Goal: Task Accomplishment & Management: Use online tool/utility

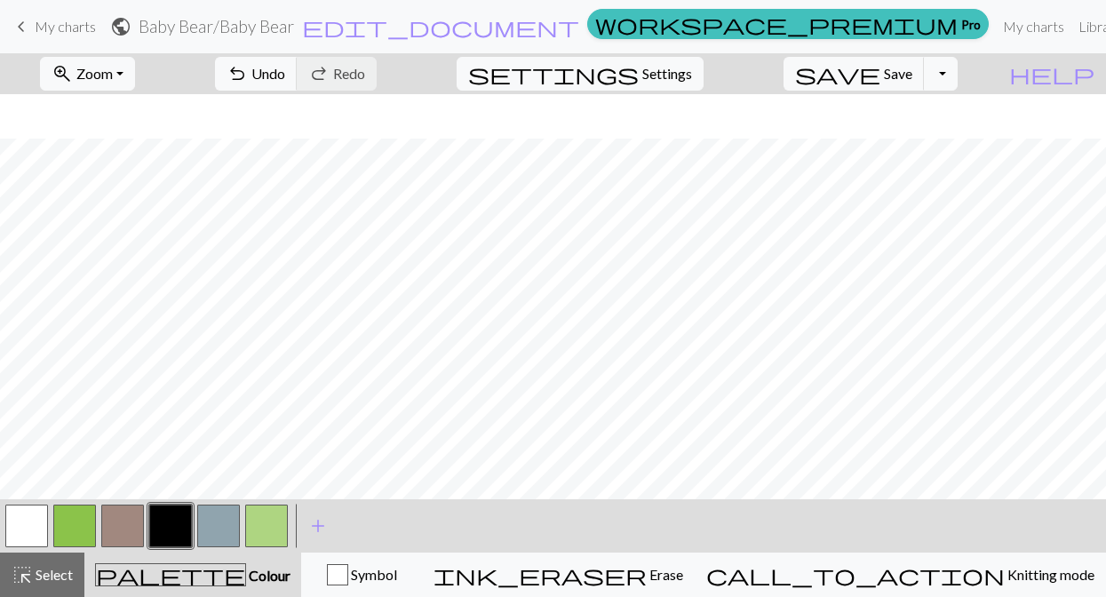
scroll to position [88, 0]
click at [28, 522] on button "button" at bounding box center [26, 525] width 43 height 43
click at [285, 74] on span "Undo" at bounding box center [268, 73] width 34 height 17
click at [912, 79] on span "Save" at bounding box center [898, 73] width 28 height 17
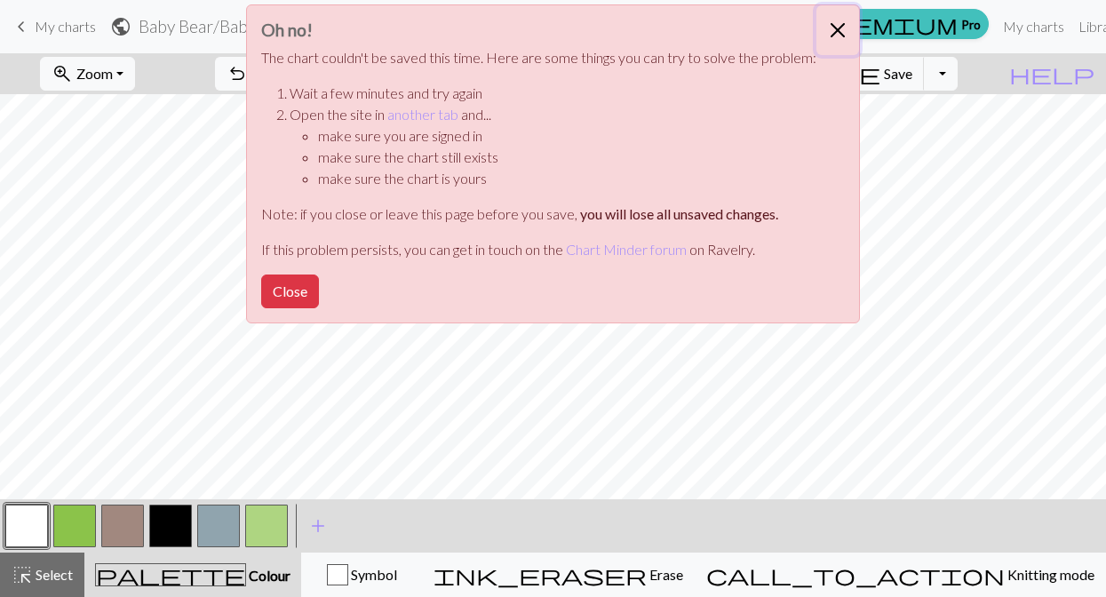
click at [833, 32] on button "Close" at bounding box center [837, 30] width 43 height 50
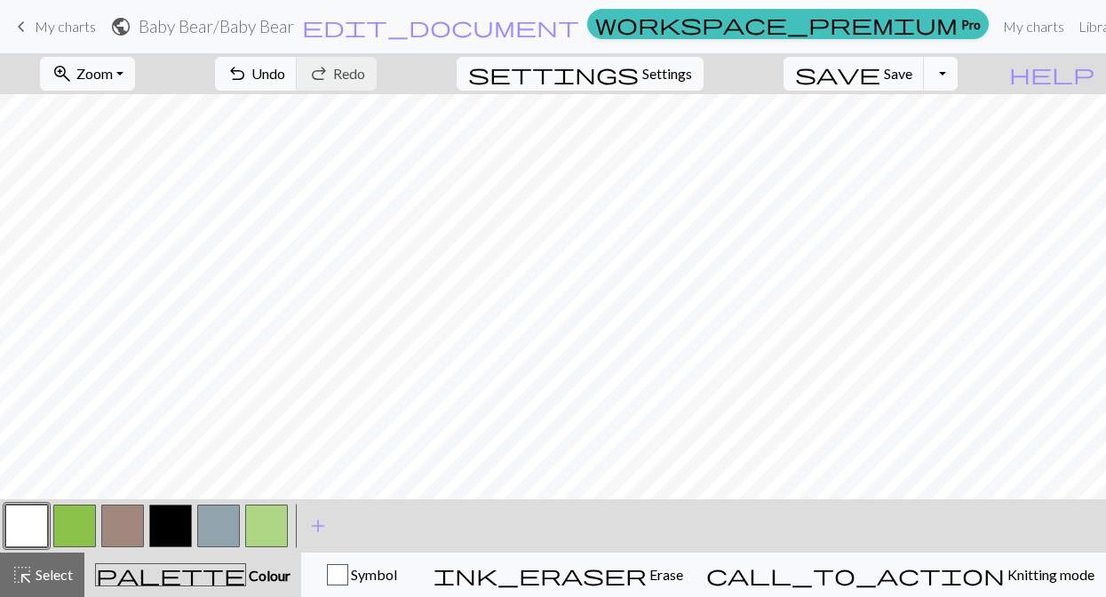
click at [957, 79] on button "Toggle Dropdown" at bounding box center [941, 74] width 34 height 34
click at [939, 115] on button "file_copy Save a copy" at bounding box center [809, 113] width 293 height 28
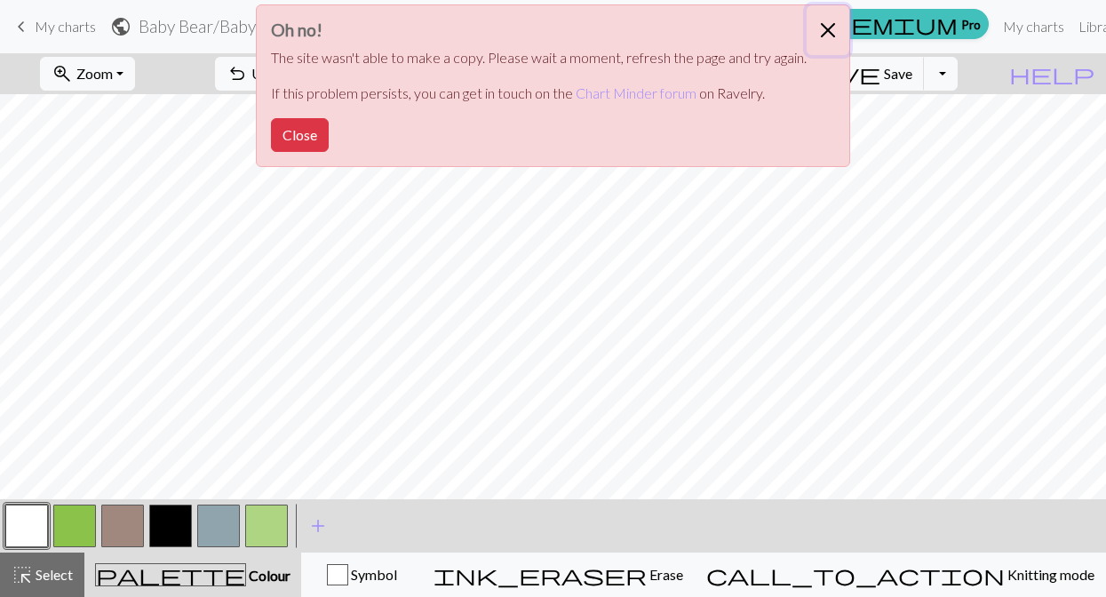
click at [827, 20] on button "Close" at bounding box center [827, 30] width 43 height 50
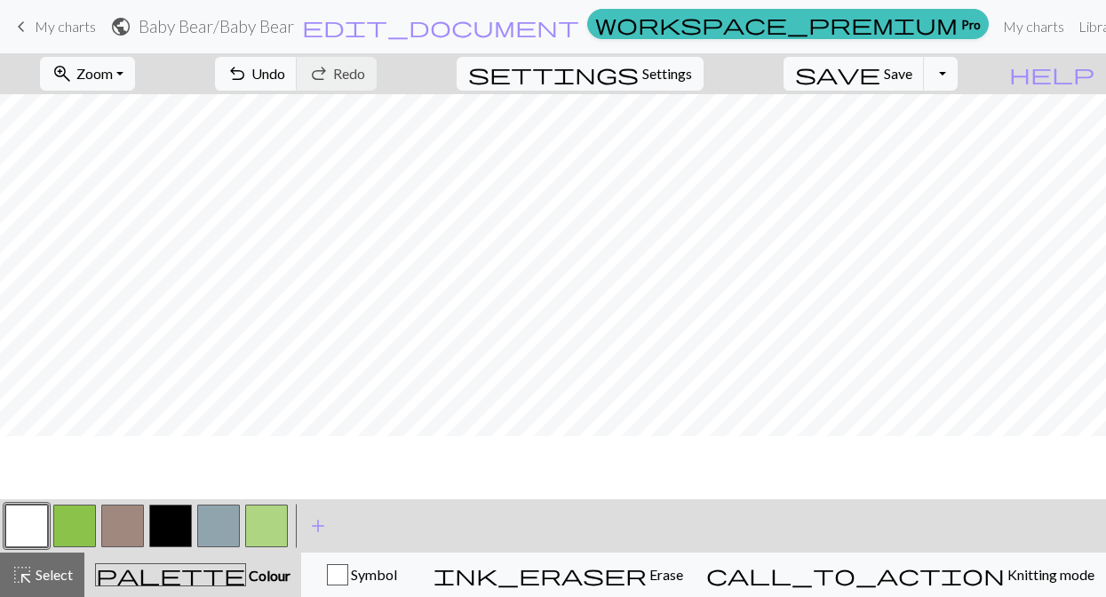
scroll to position [0, 0]
click at [957, 82] on button "Toggle Dropdown" at bounding box center [941, 74] width 34 height 34
click at [939, 113] on button "file_copy Save a copy" at bounding box center [809, 113] width 293 height 28
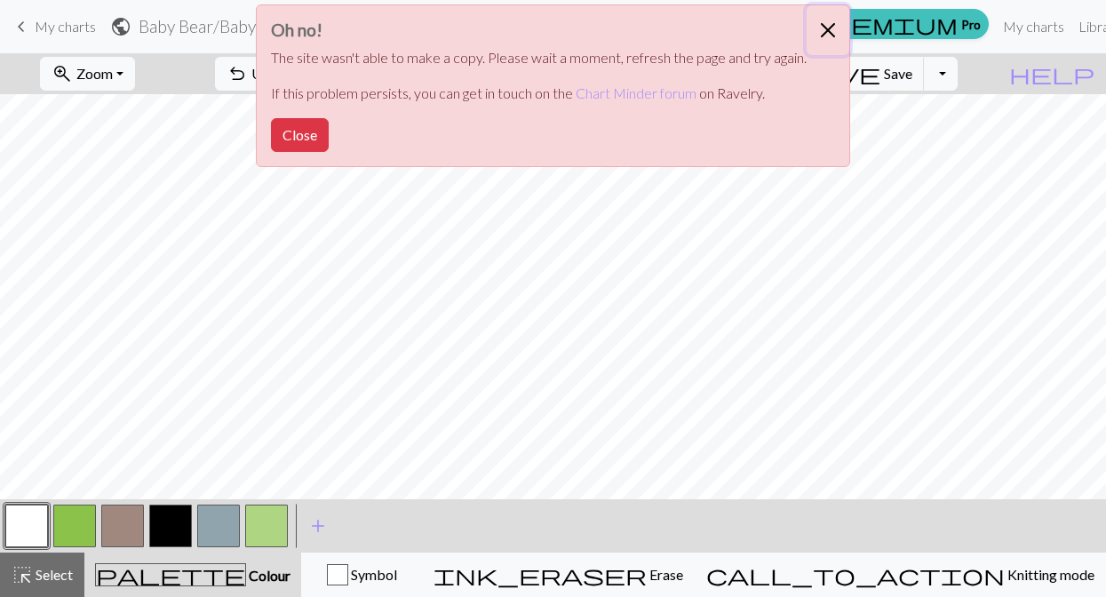
click at [824, 25] on button "Close" at bounding box center [827, 30] width 43 height 50
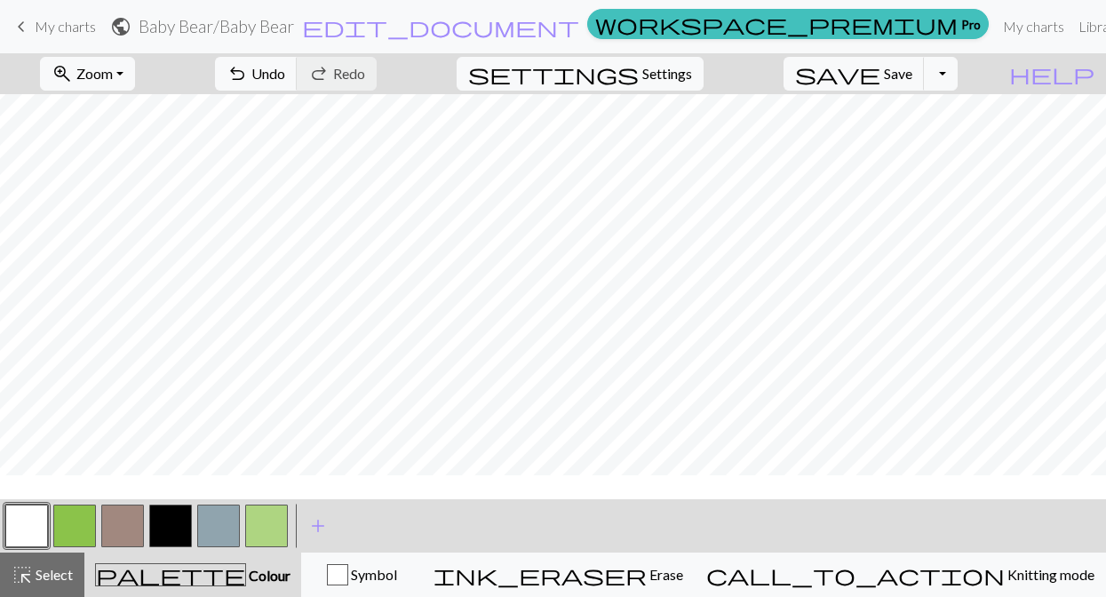
scroll to position [27, 0]
click at [78, 33] on span "My charts" at bounding box center [65, 26] width 61 height 17
click at [912, 77] on span "Save" at bounding box center [898, 73] width 28 height 17
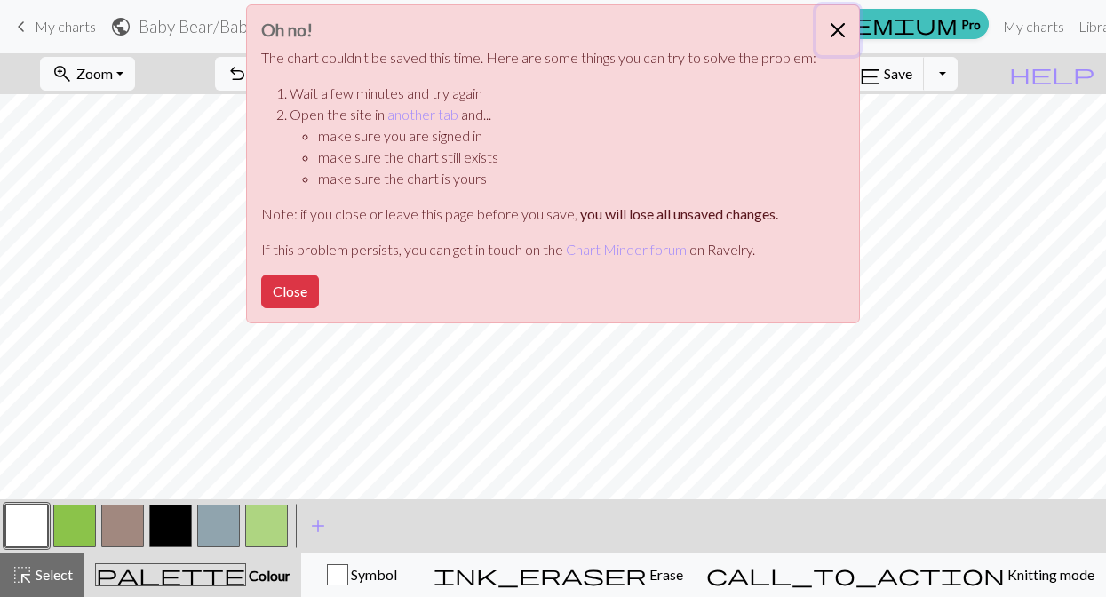
click at [839, 30] on button "Close" at bounding box center [837, 30] width 43 height 50
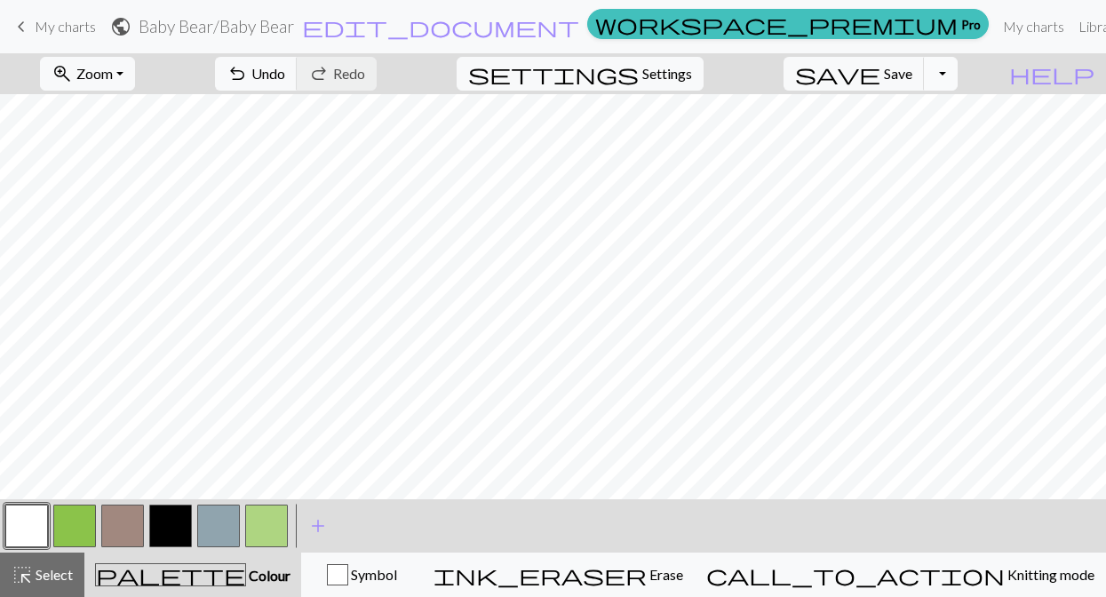
click at [957, 77] on button "Toggle Dropdown" at bounding box center [941, 74] width 34 height 34
click at [953, 111] on button "file_copy Save a copy" at bounding box center [809, 113] width 293 height 28
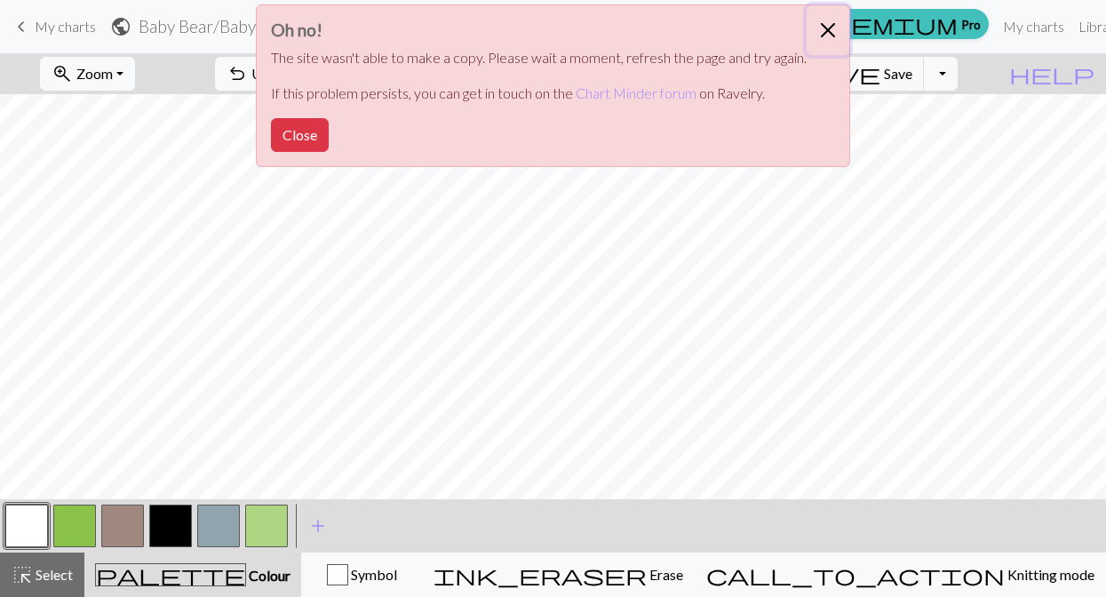
click at [827, 32] on button "Close" at bounding box center [827, 30] width 43 height 50
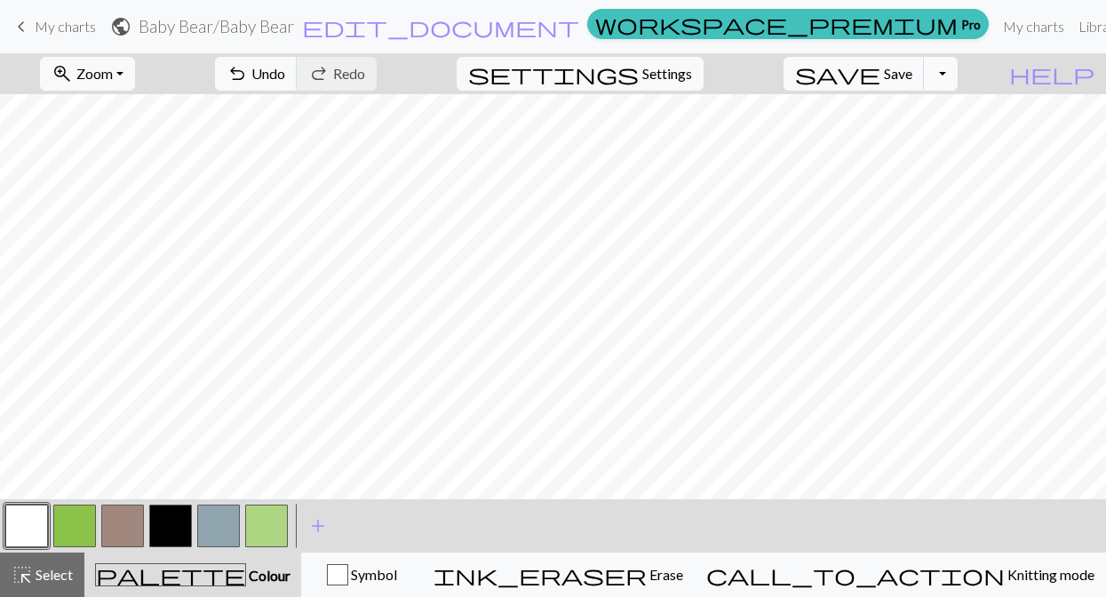
click at [957, 72] on button "Toggle Dropdown" at bounding box center [941, 74] width 34 height 34
click at [921, 148] on button "save_alt Download" at bounding box center [809, 141] width 293 height 28
click at [957, 77] on button "Toggle Dropdown" at bounding box center [941, 74] width 34 height 34
click at [937, 106] on button "file_copy Save a copy" at bounding box center [809, 113] width 293 height 28
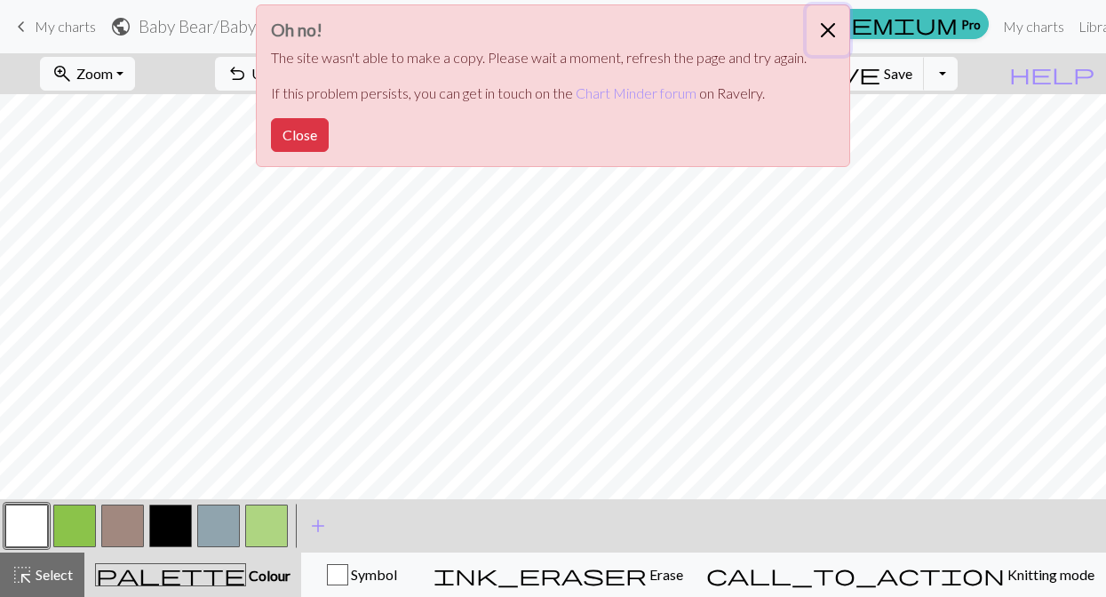
click at [823, 30] on button "Close" at bounding box center [827, 30] width 43 height 50
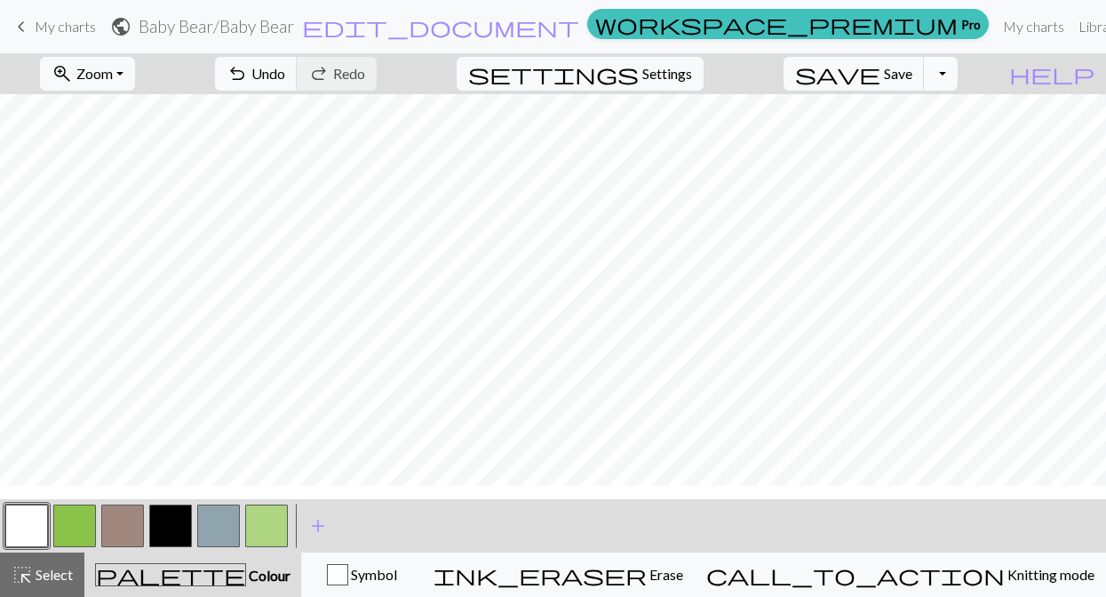
scroll to position [117, 0]
click at [68, 23] on span "My charts" at bounding box center [65, 26] width 61 height 17
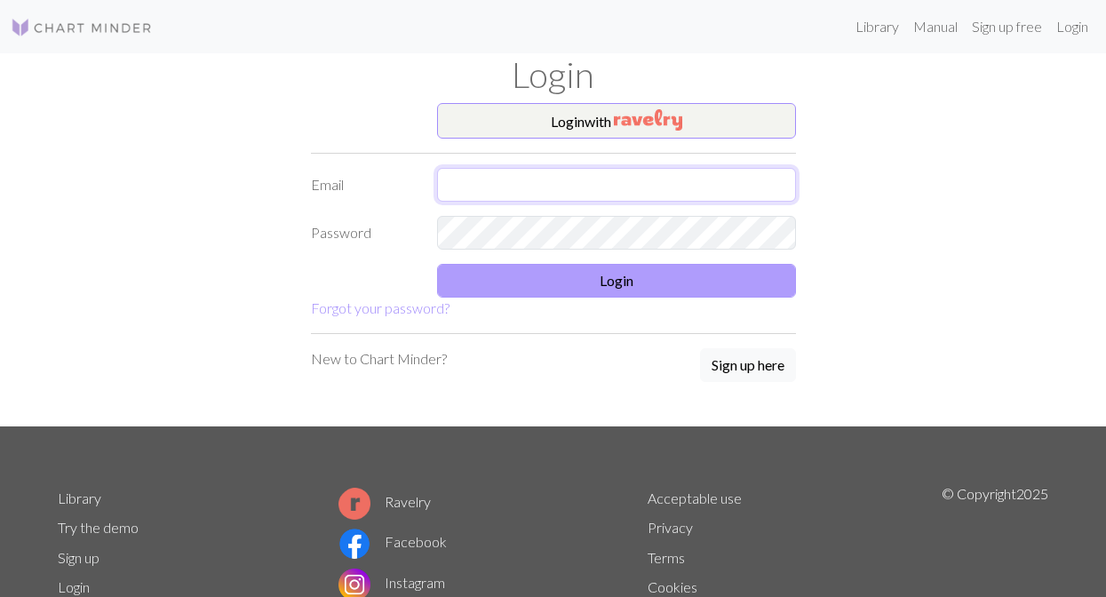
type input "[EMAIL_ADDRESS][DOMAIN_NAME]"
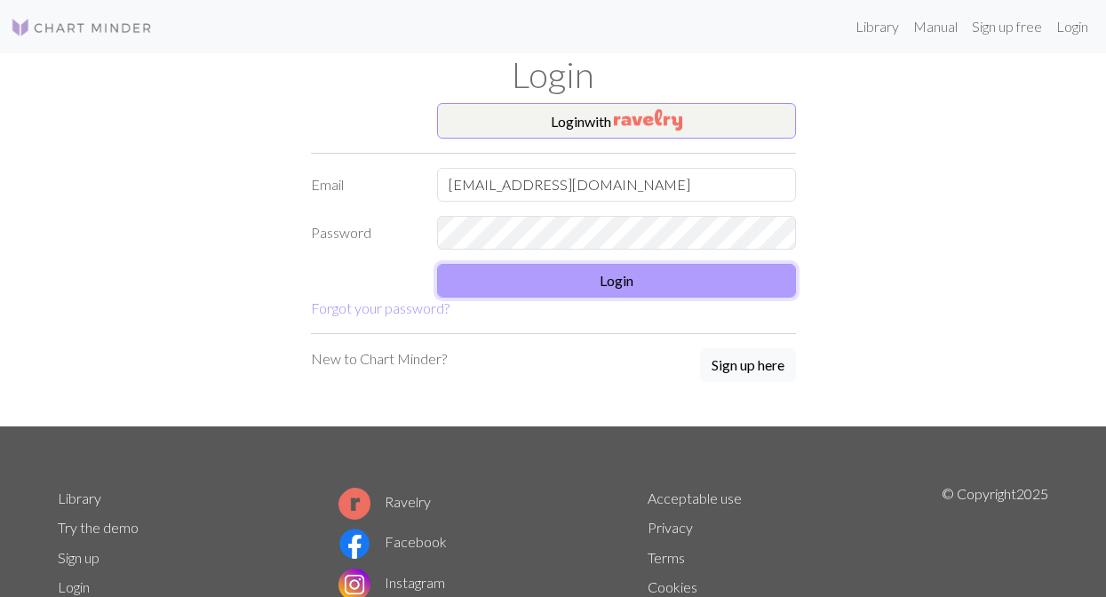
click at [568, 275] on button "Login" at bounding box center [616, 281] width 359 height 34
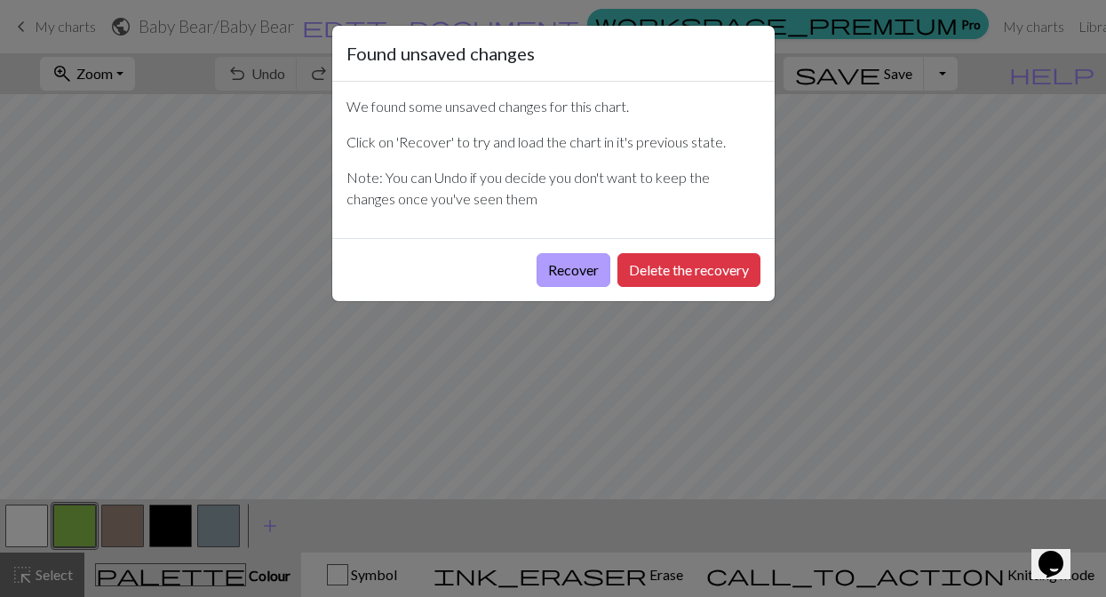
click at [580, 266] on button "Recover" at bounding box center [573, 270] width 74 height 34
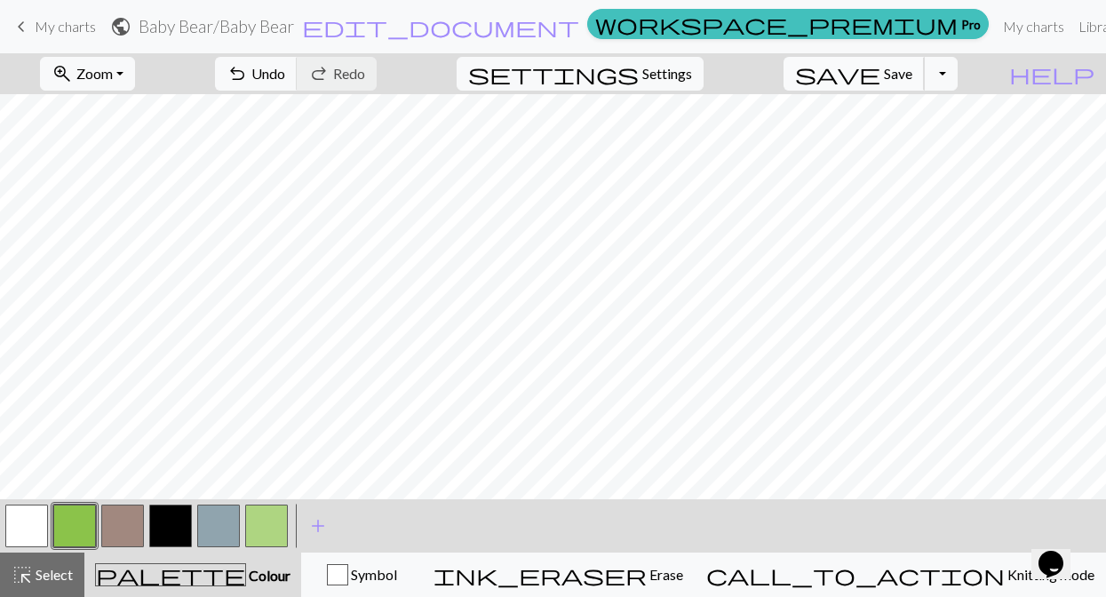
click at [911, 72] on span "Save" at bounding box center [898, 73] width 28 height 17
